Goal: Task Accomplishment & Management: Manage account settings

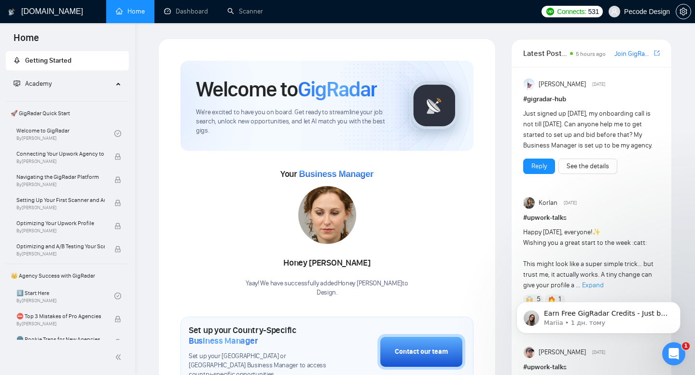
click at [645, 12] on span "Pecode Design" at bounding box center [647, 12] width 46 height 0
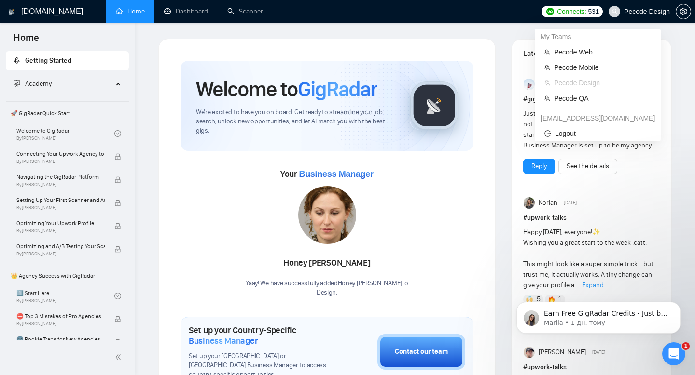
click at [638, 12] on span "Pecode Design" at bounding box center [647, 12] width 46 height 0
drag, startPoint x: 602, startPoint y: 97, endPoint x: 374, endPoint y: 53, distance: 232.9
click at [602, 97] on span "Pecode QA" at bounding box center [602, 98] width 97 height 11
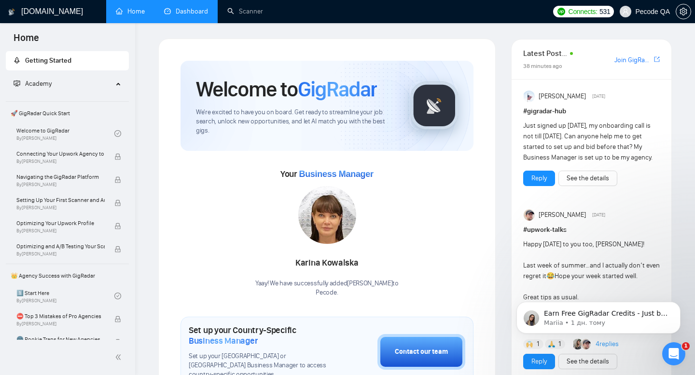
click at [194, 12] on link "Dashboard" at bounding box center [186, 11] width 44 height 8
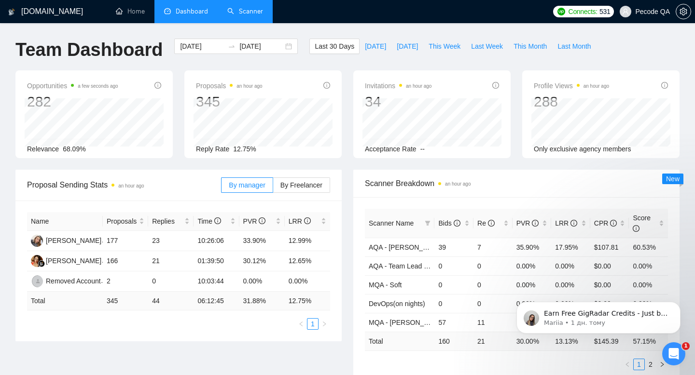
click at [236, 14] on link "Scanner" at bounding box center [245, 11] width 36 height 8
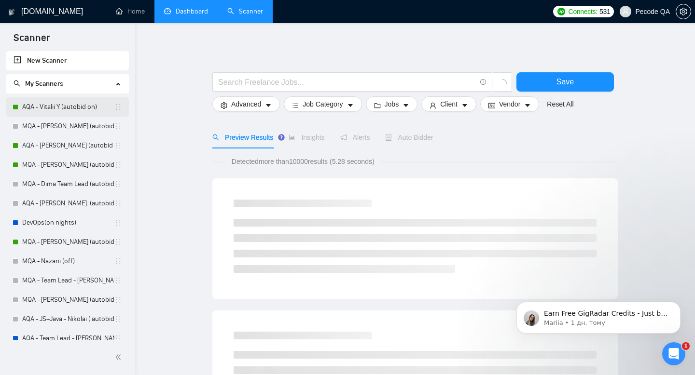
click at [77, 104] on link "AQA - Vitalii Y (autobid on)" at bounding box center [68, 106] width 92 height 19
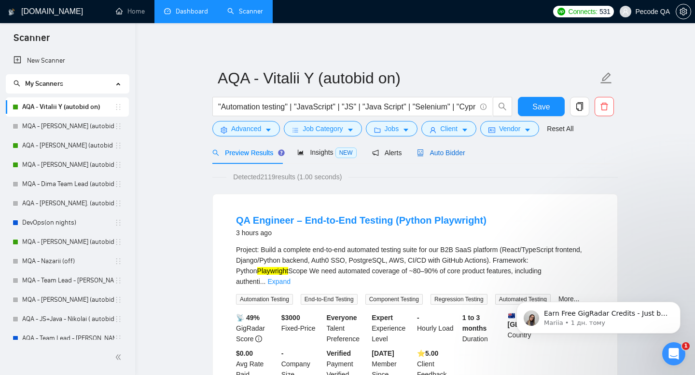
click at [453, 150] on span "Auto Bidder" at bounding box center [441, 153] width 48 height 8
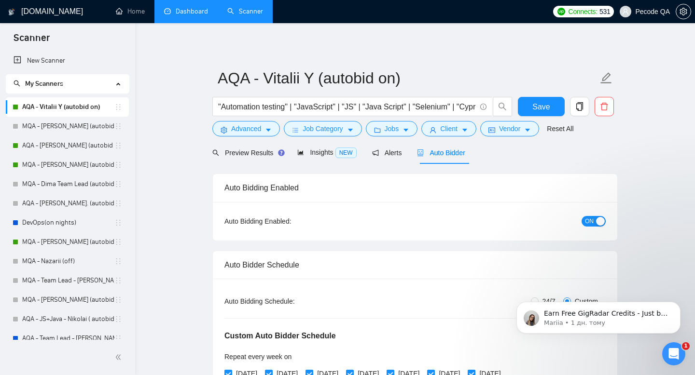
radio input "false"
radio input "true"
checkbox input "true"
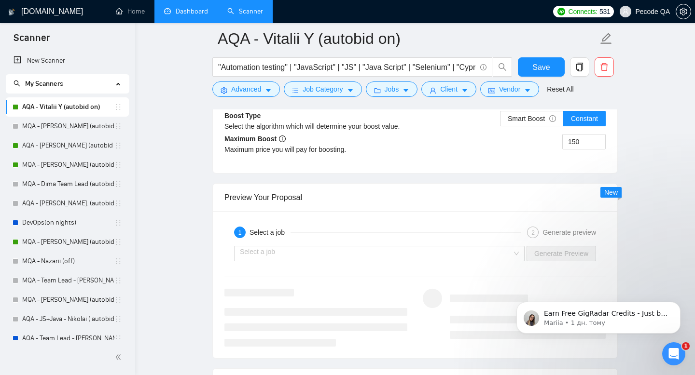
scroll to position [2376, 0]
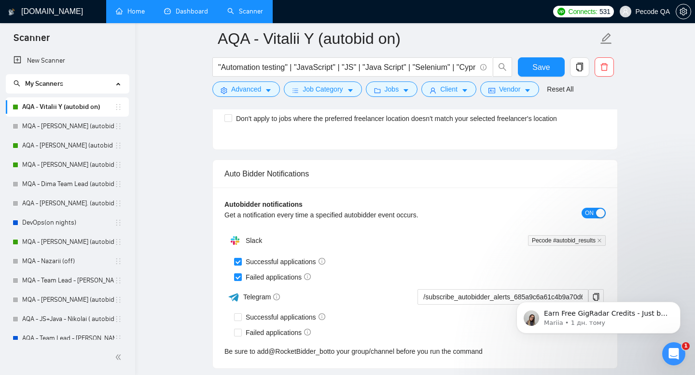
click at [122, 15] on link "Home" at bounding box center [130, 11] width 29 height 8
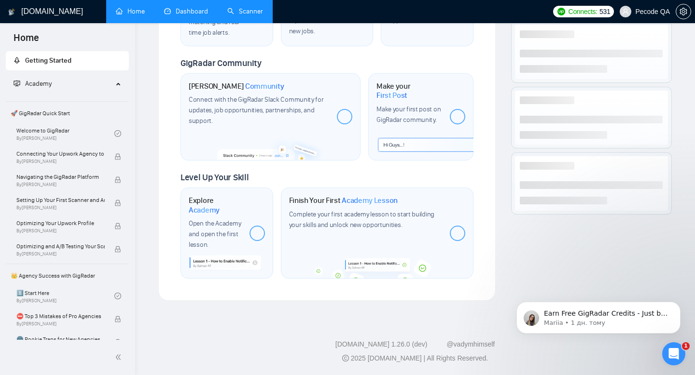
click at [651, 12] on span "Pecode QA" at bounding box center [652, 12] width 35 height 0
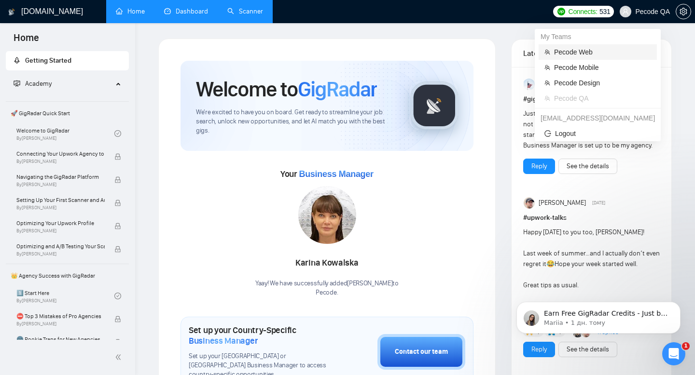
drag, startPoint x: 585, startPoint y: 52, endPoint x: 398, endPoint y: 50, distance: 187.7
click at [585, 52] on span "Pecode Web" at bounding box center [602, 52] width 97 height 11
